Goal: Transaction & Acquisition: Obtain resource

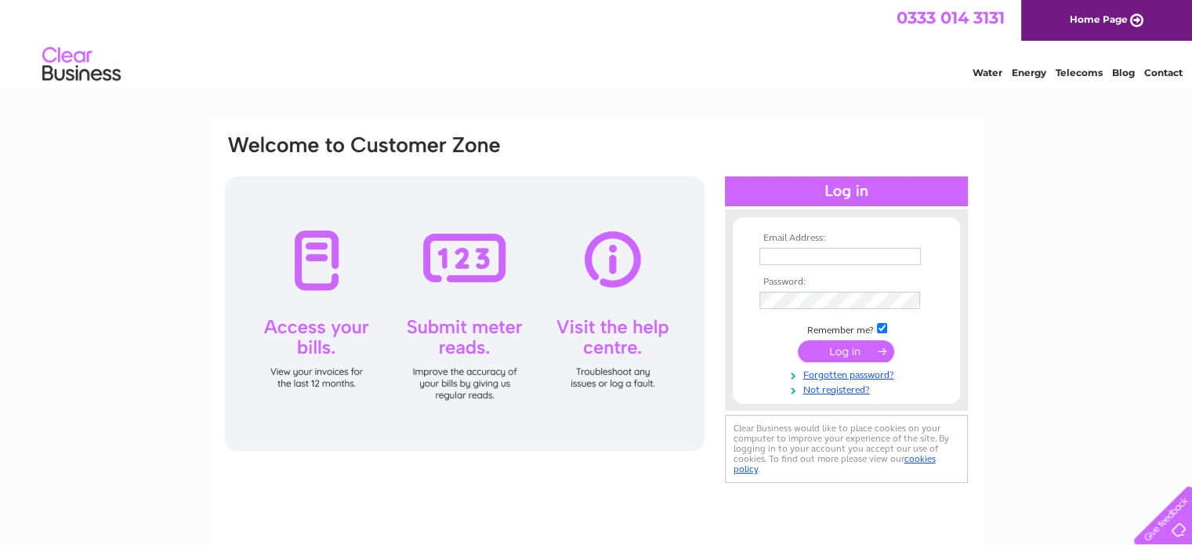
drag, startPoint x: 0, startPoint y: 0, endPoint x: 820, endPoint y: 252, distance: 857.8
click at [820, 252] on input "text" at bounding box center [839, 256] width 161 height 17
type input "info@connellmcfadden.com"
click at [798, 340] on input "submit" at bounding box center [846, 351] width 96 height 22
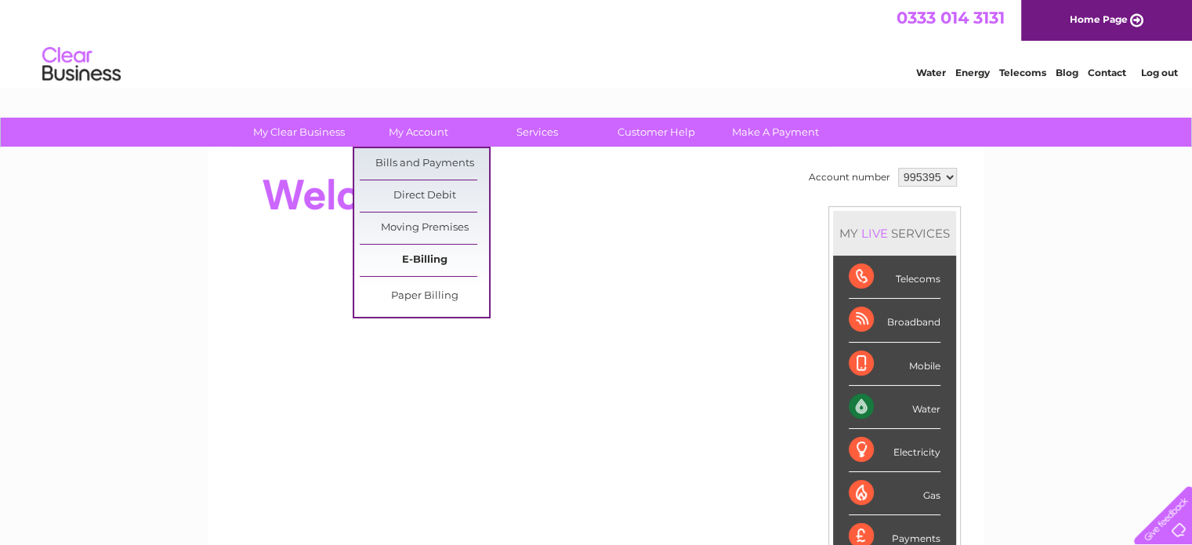
click at [414, 270] on link "E-Billing" at bounding box center [424, 260] width 129 height 31
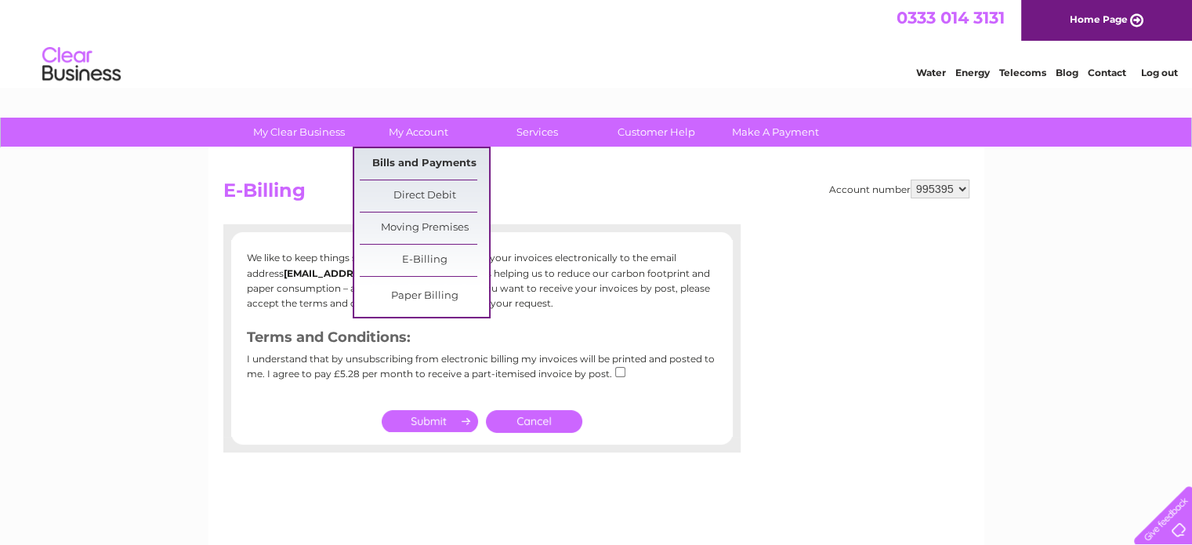
click at [418, 163] on link "Bills and Payments" at bounding box center [424, 163] width 129 height 31
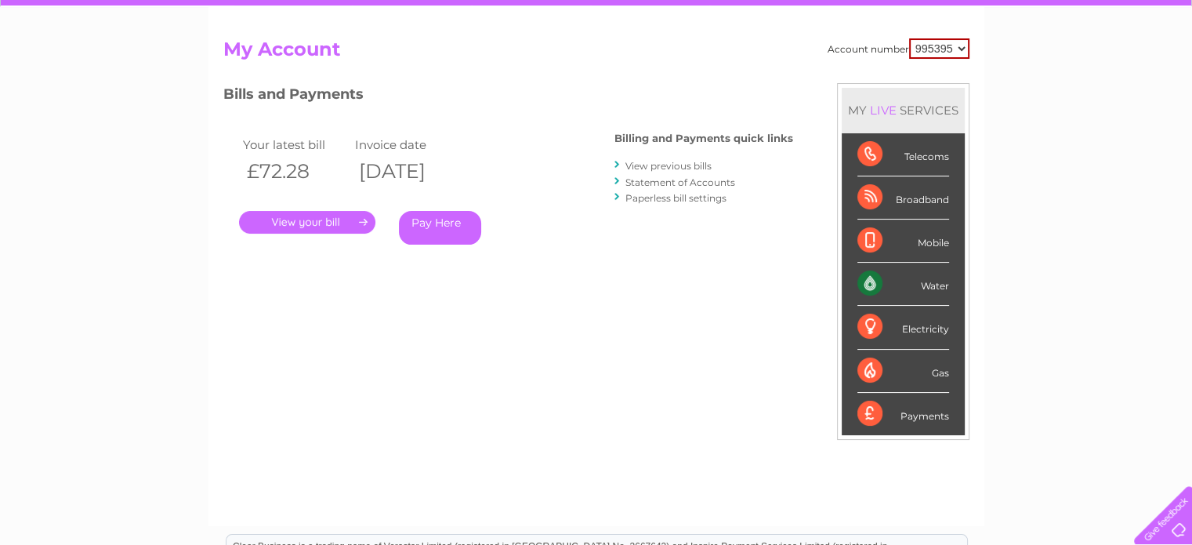
scroll to position [8, 0]
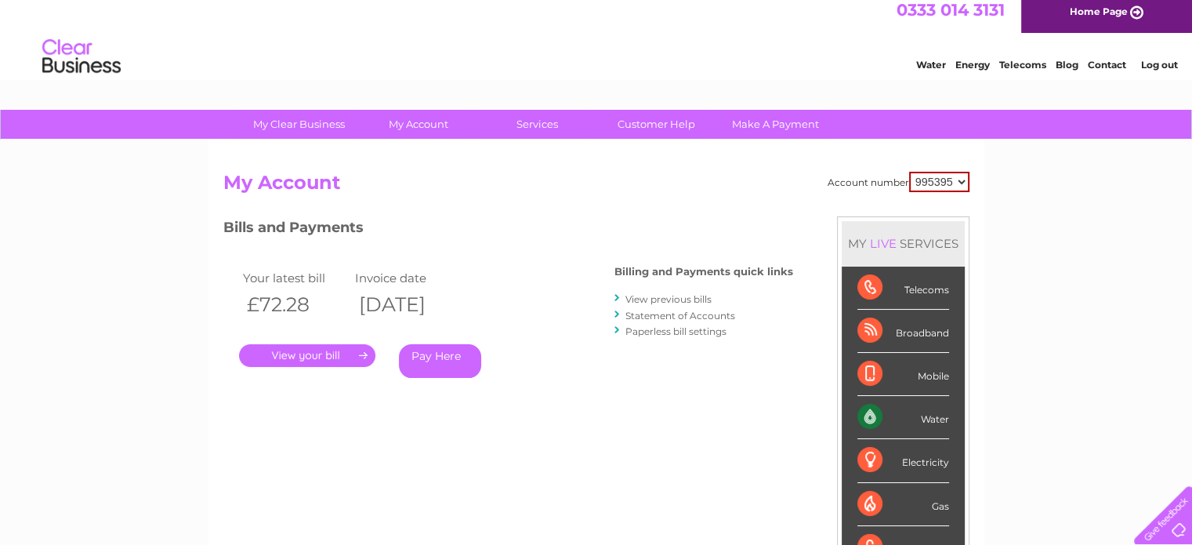
click at [687, 298] on link "View previous bills" at bounding box center [668, 299] width 86 height 12
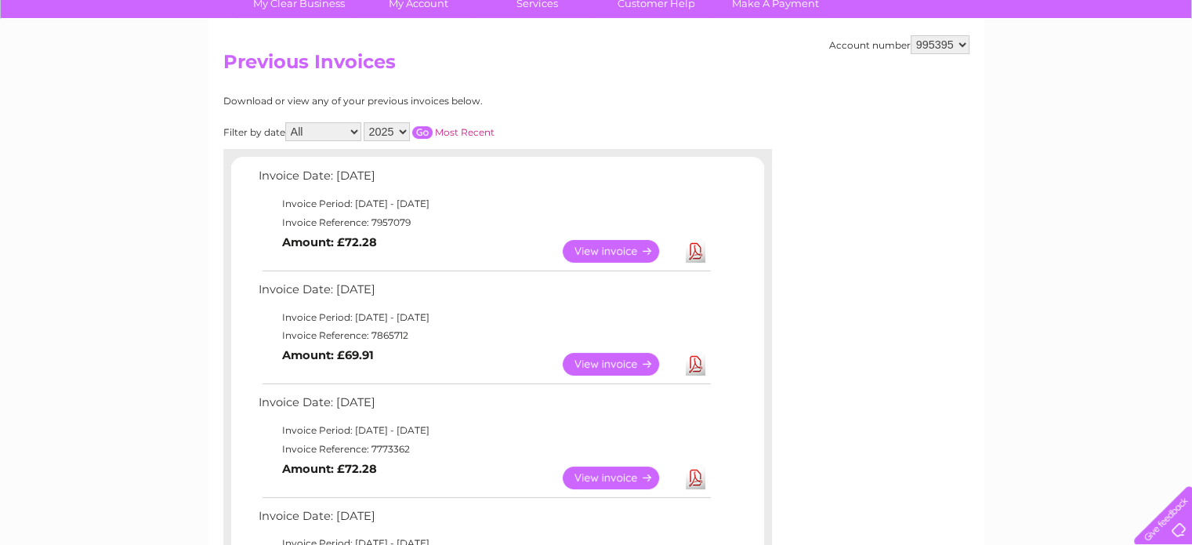
scroll to position [157, 0]
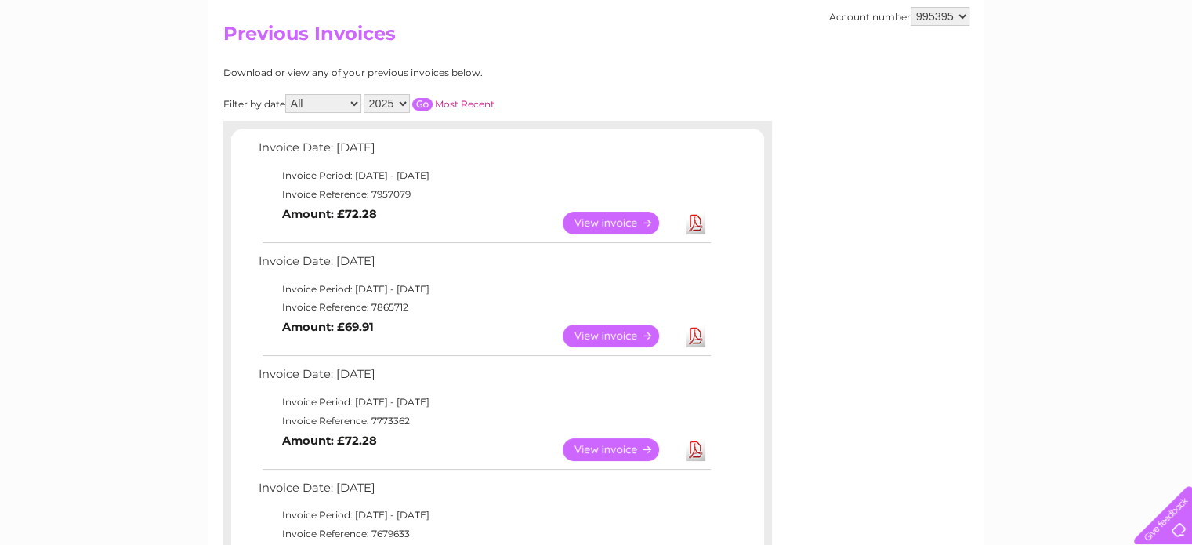
click at [620, 336] on link "View" at bounding box center [620, 335] width 115 height 23
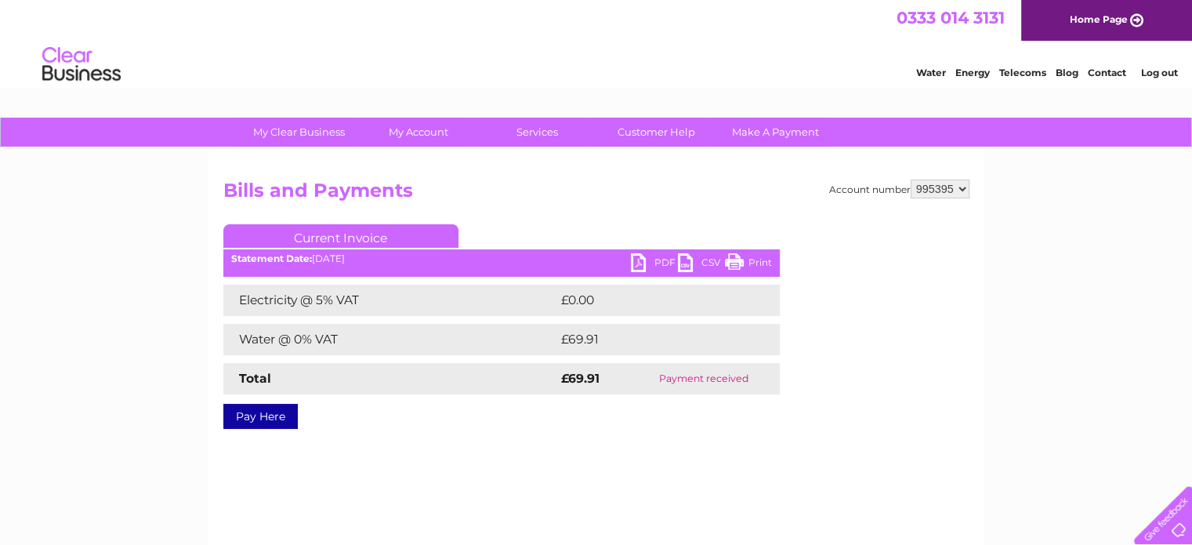
click at [636, 266] on link "PDF" at bounding box center [654, 264] width 47 height 23
drag, startPoint x: 604, startPoint y: 379, endPoint x: 562, endPoint y: 381, distance: 42.4
click at [562, 381] on td "£69.91" at bounding box center [593, 378] width 72 height 31
click at [647, 262] on link "PDF" at bounding box center [654, 264] width 47 height 23
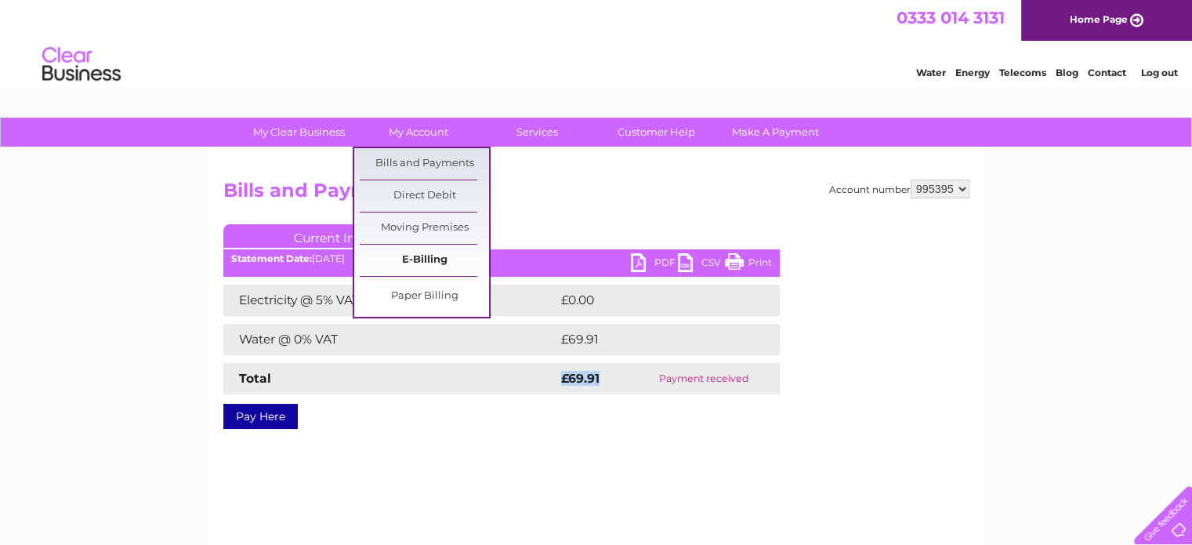
click at [404, 252] on link "E-Billing" at bounding box center [424, 260] width 129 height 31
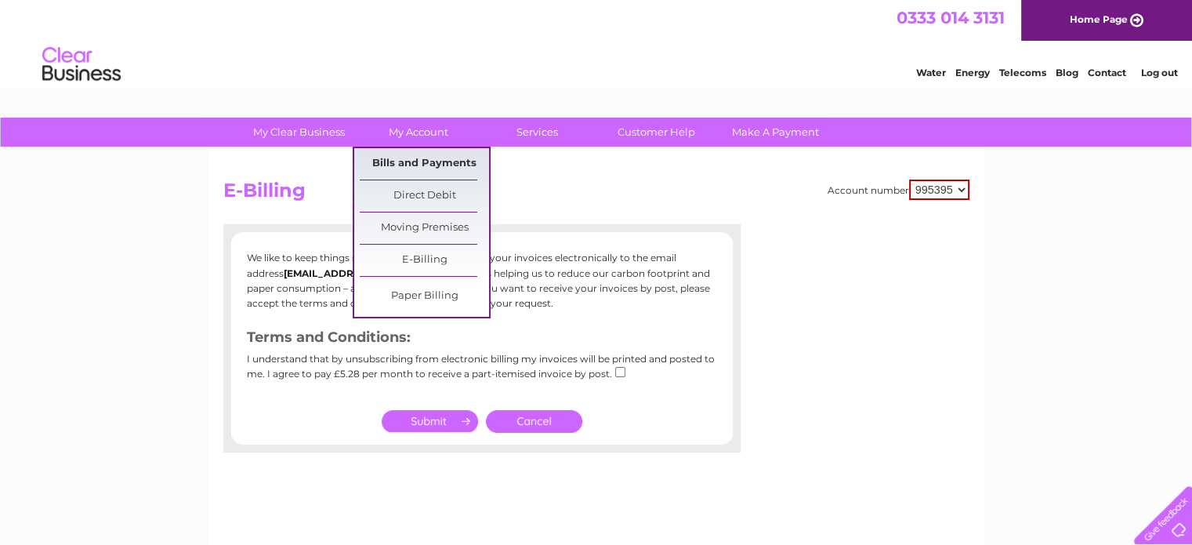
click at [419, 158] on link "Bills and Payments" at bounding box center [424, 163] width 129 height 31
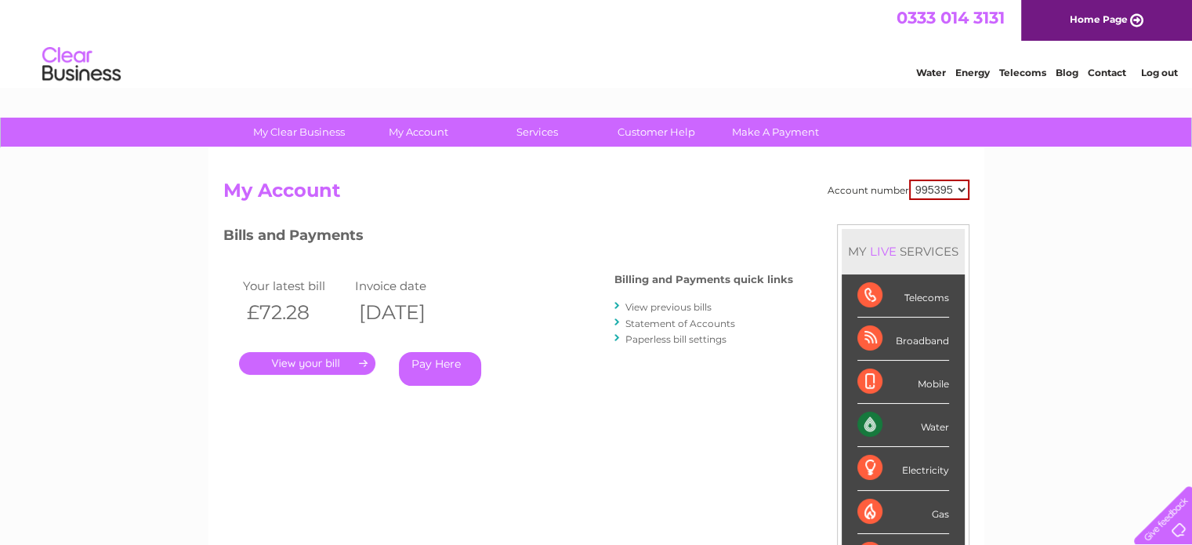
click at [305, 360] on link "." at bounding box center [307, 363] width 136 height 23
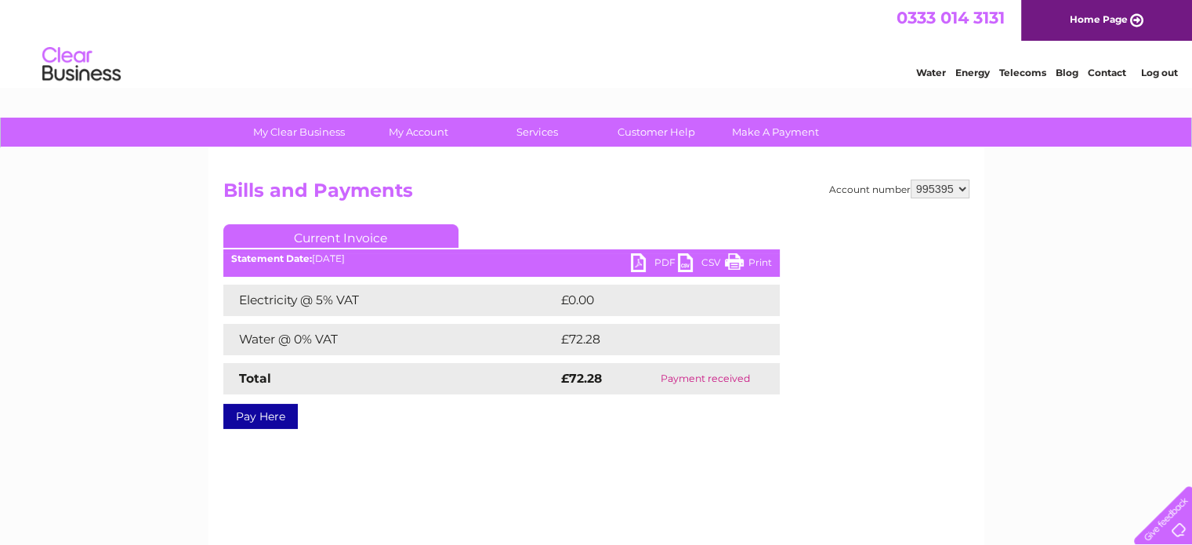
click at [655, 260] on link "PDF" at bounding box center [654, 264] width 47 height 23
drag, startPoint x: 623, startPoint y: 376, endPoint x: 560, endPoint y: 372, distance: 63.6
click at [560, 372] on td "£72.28" at bounding box center [594, 378] width 74 height 31
